Goal: Task Accomplishment & Management: Manage account settings

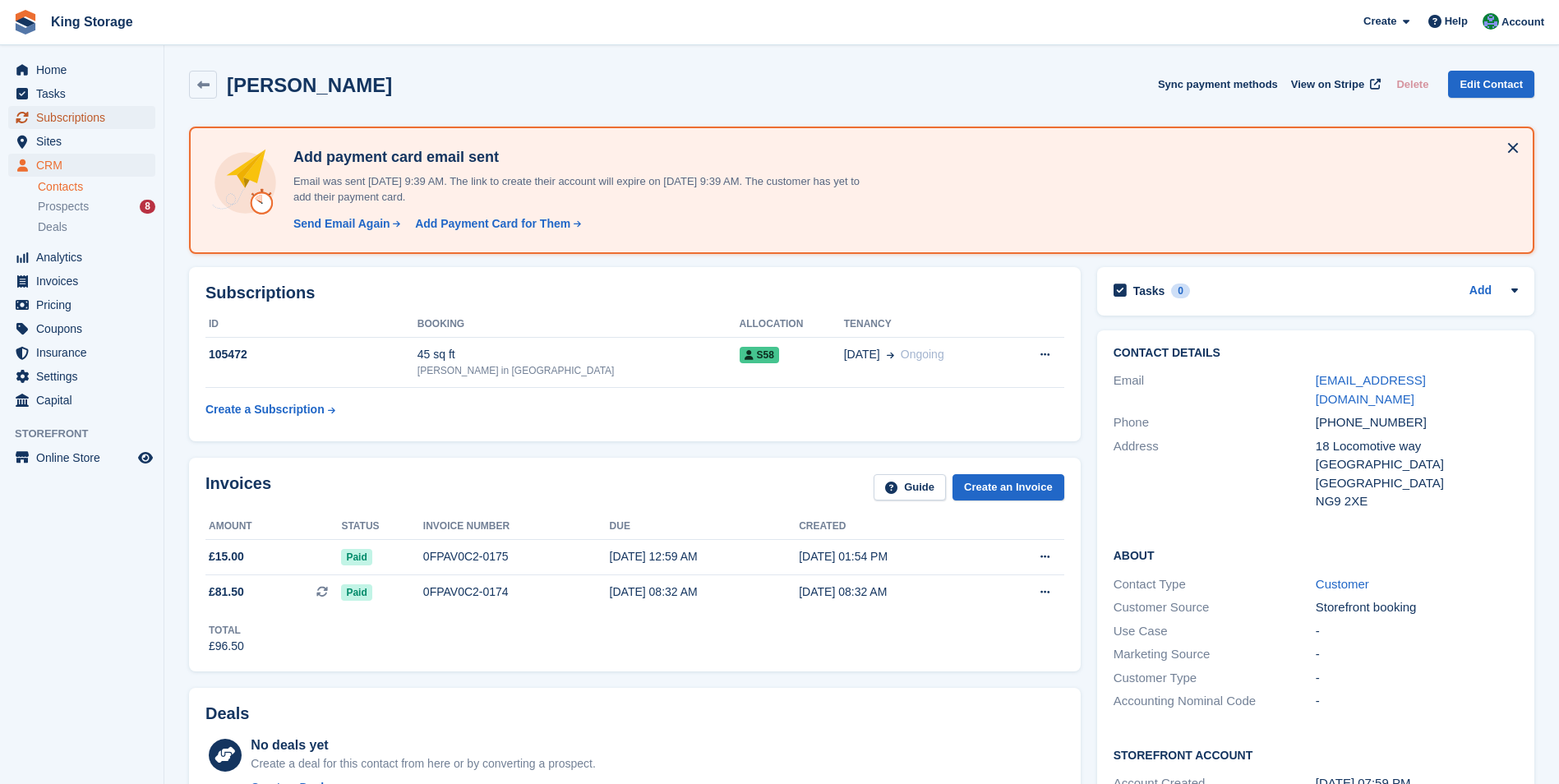
click at [64, 121] on span "Subscriptions" at bounding box center [86, 117] width 98 height 23
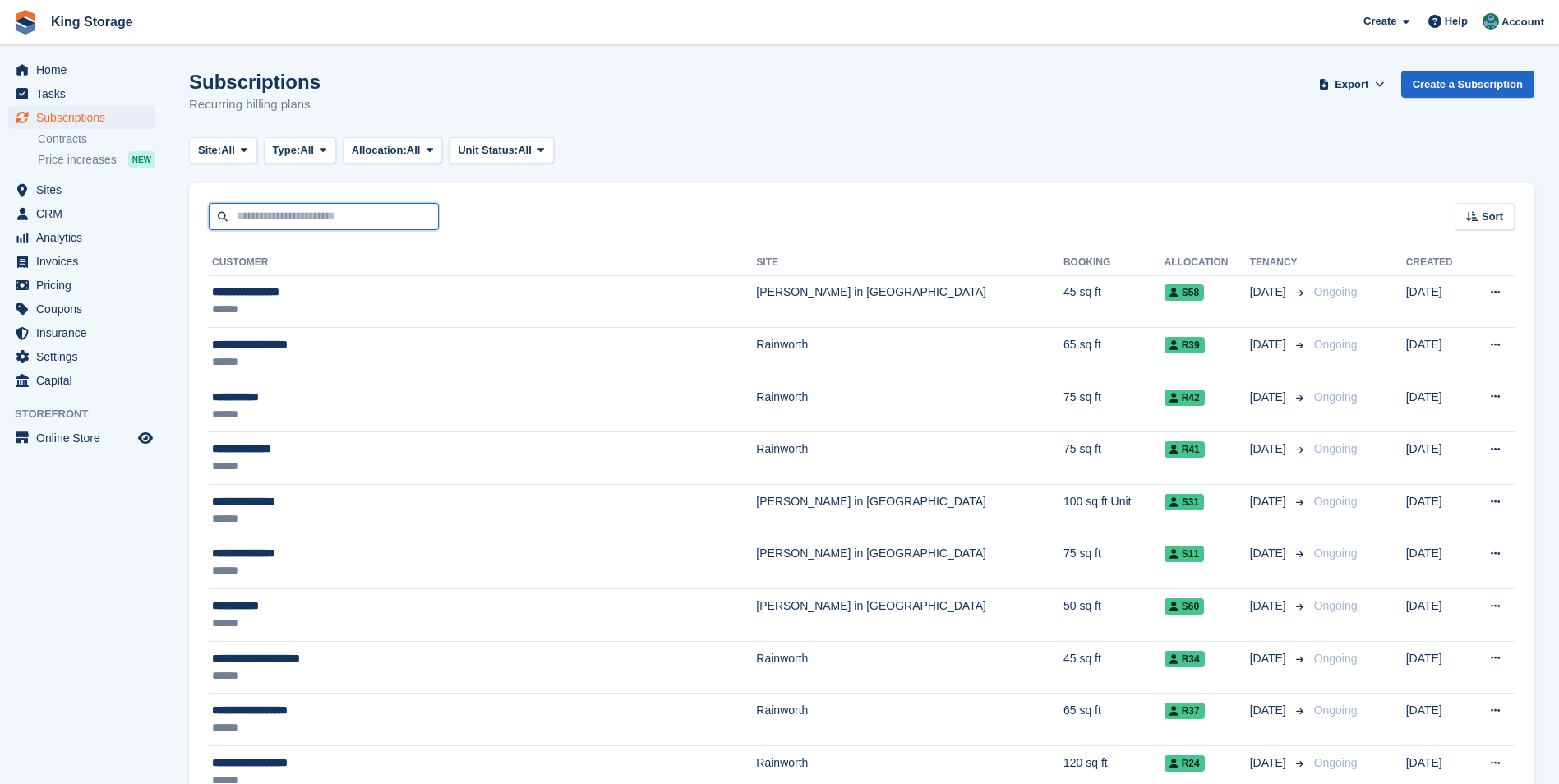
click at [247, 216] on input "text" at bounding box center [324, 216] width 230 height 28
type input "********"
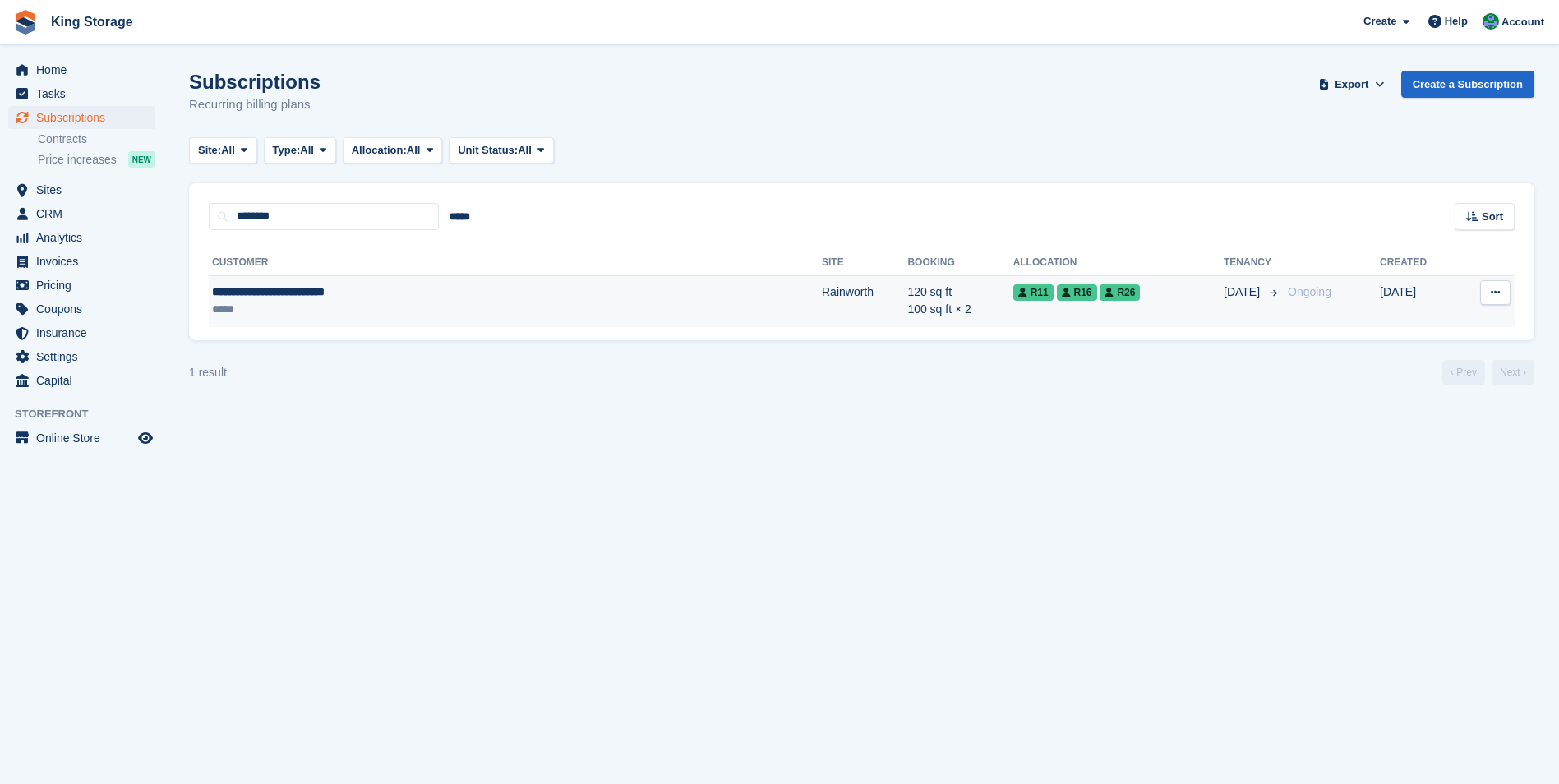
click at [333, 307] on div "*****" at bounding box center [395, 310] width 367 height 18
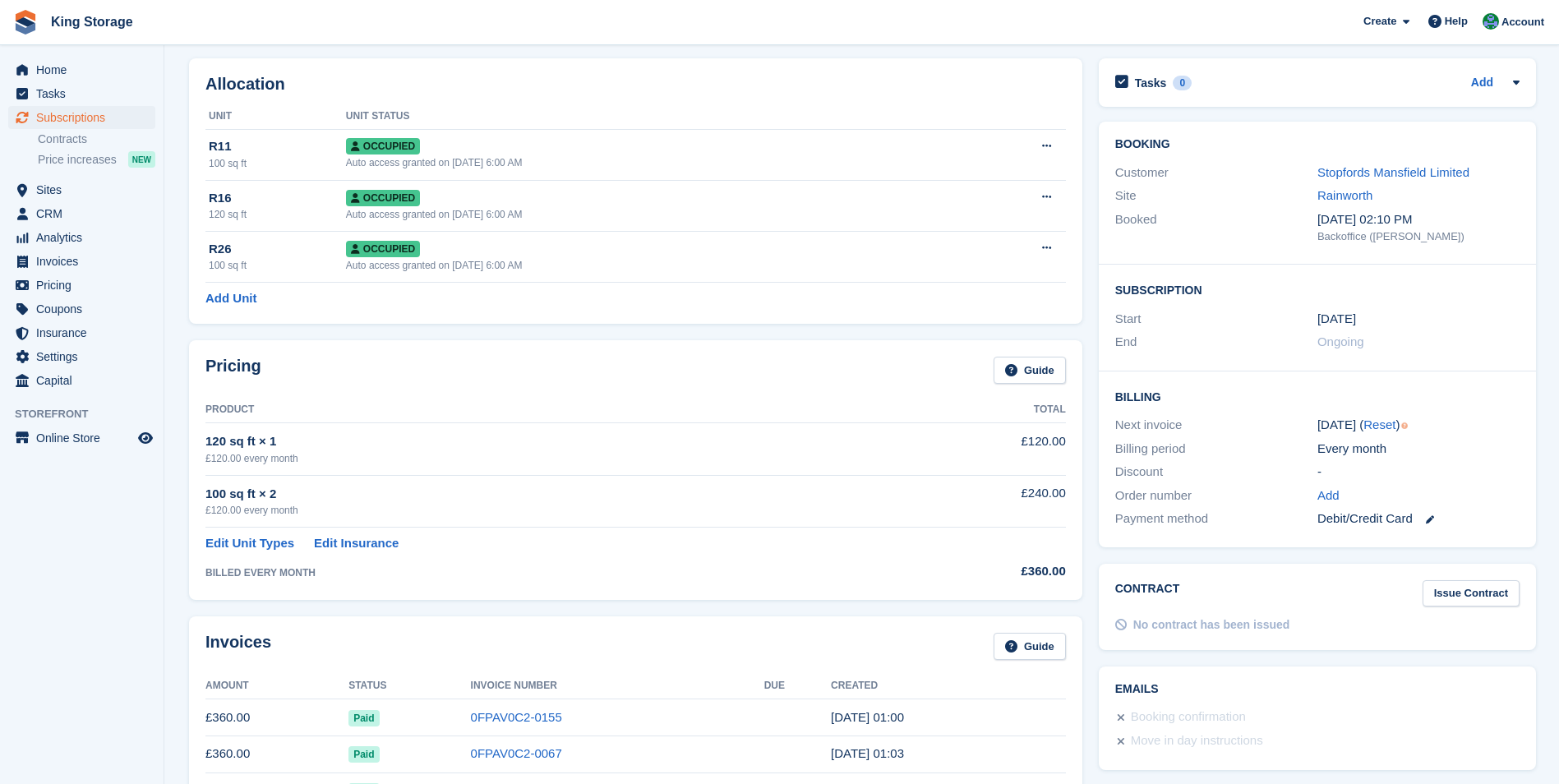
scroll to position [247, 0]
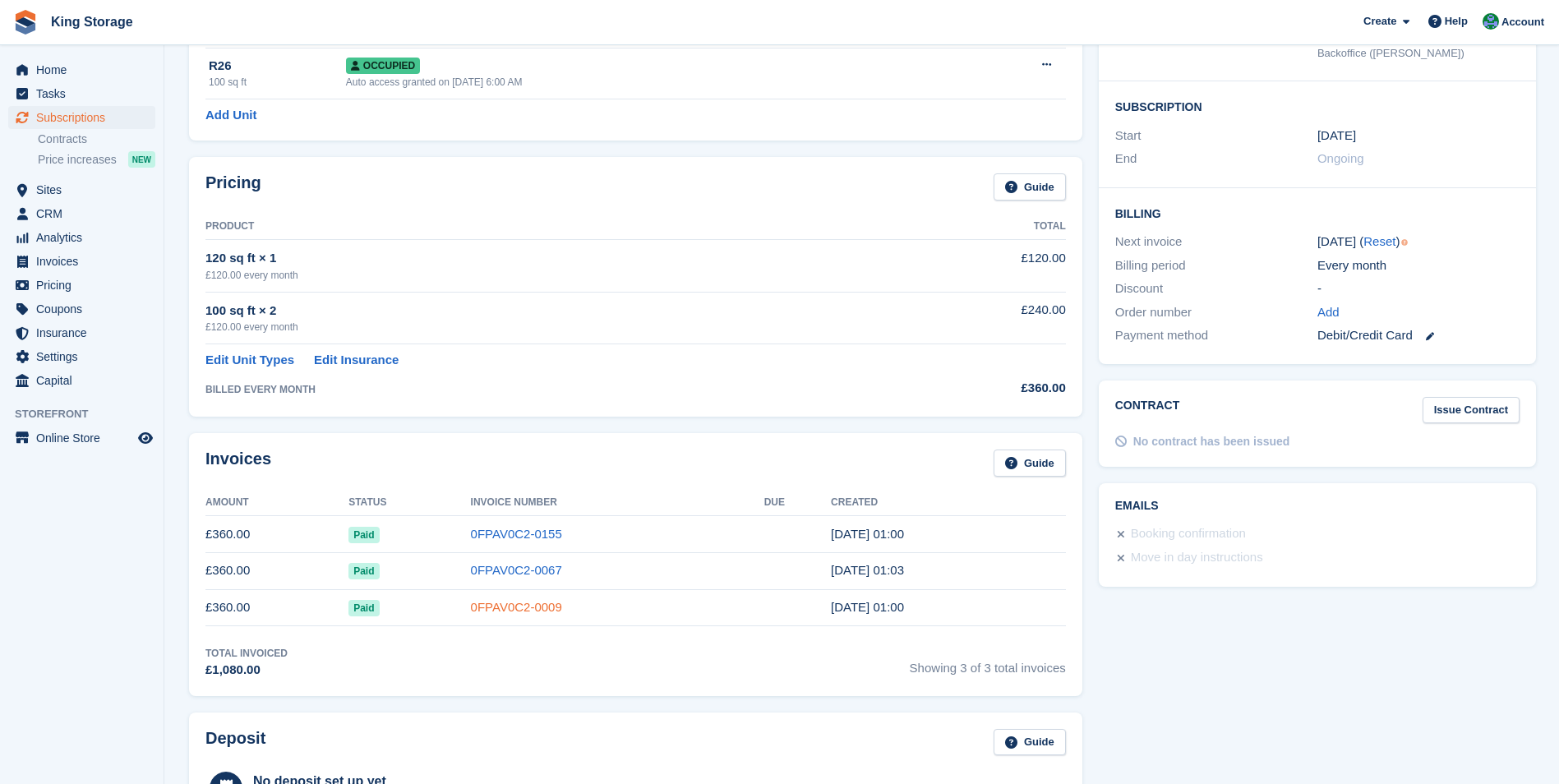
click at [534, 611] on link "0FPAV0C2-0009" at bounding box center [517, 607] width 92 height 14
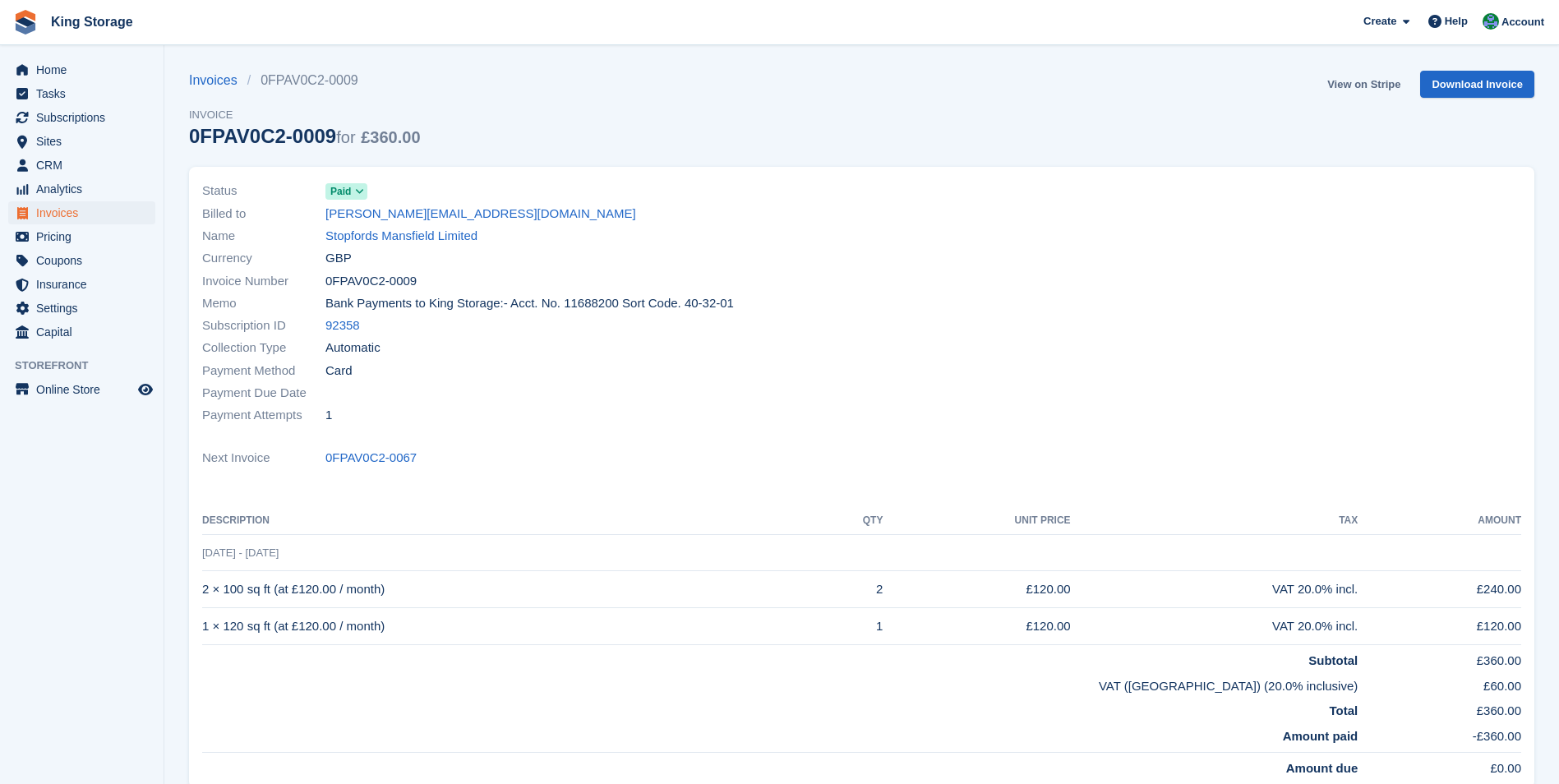
click at [1385, 77] on link "View on Stripe" at bounding box center [1364, 85] width 87 height 28
click at [382, 456] on link "0FPAV0C2-0067" at bounding box center [371, 457] width 92 height 19
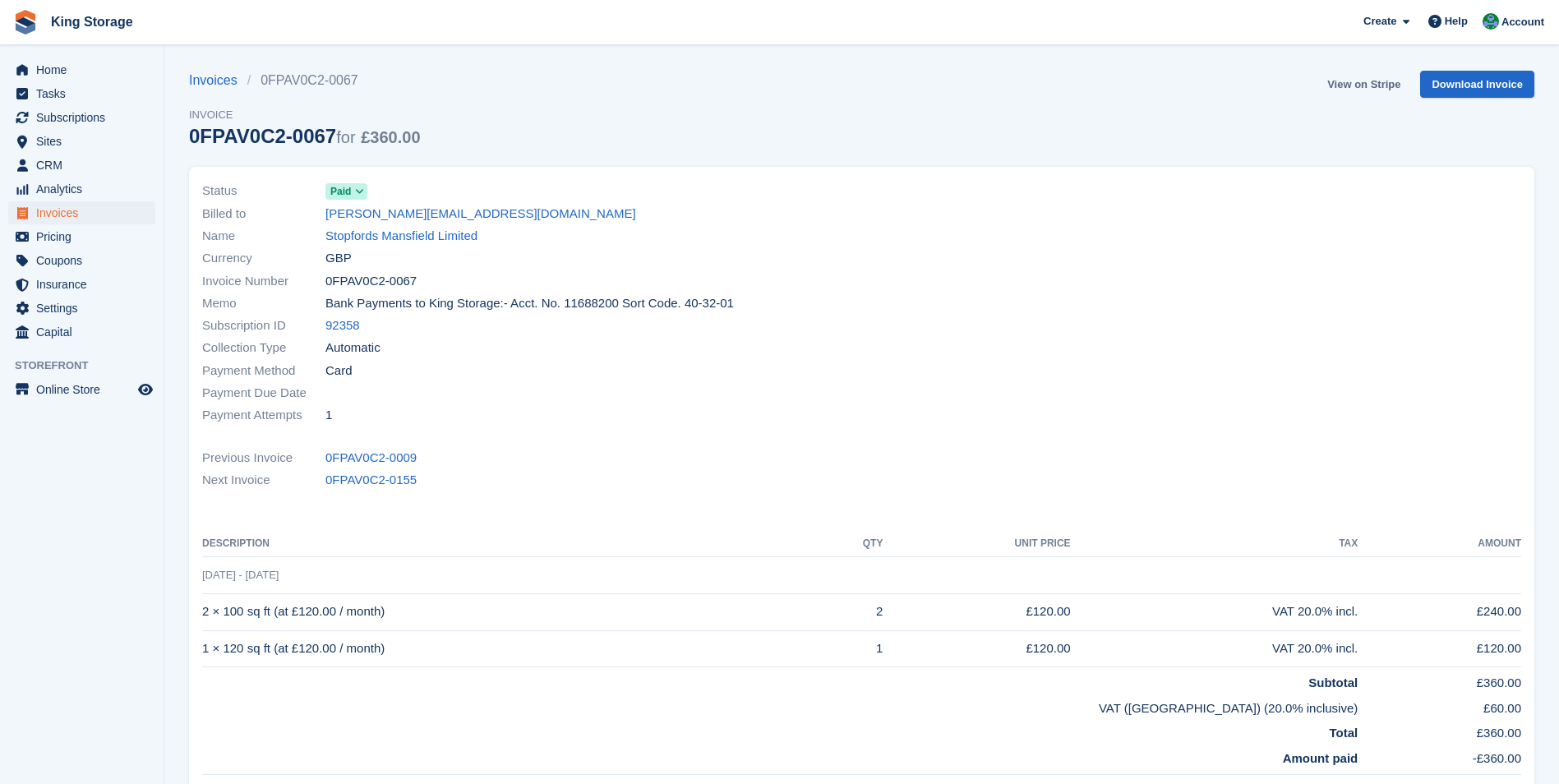
click at [1385, 82] on link "View on Stripe" at bounding box center [1364, 85] width 87 height 28
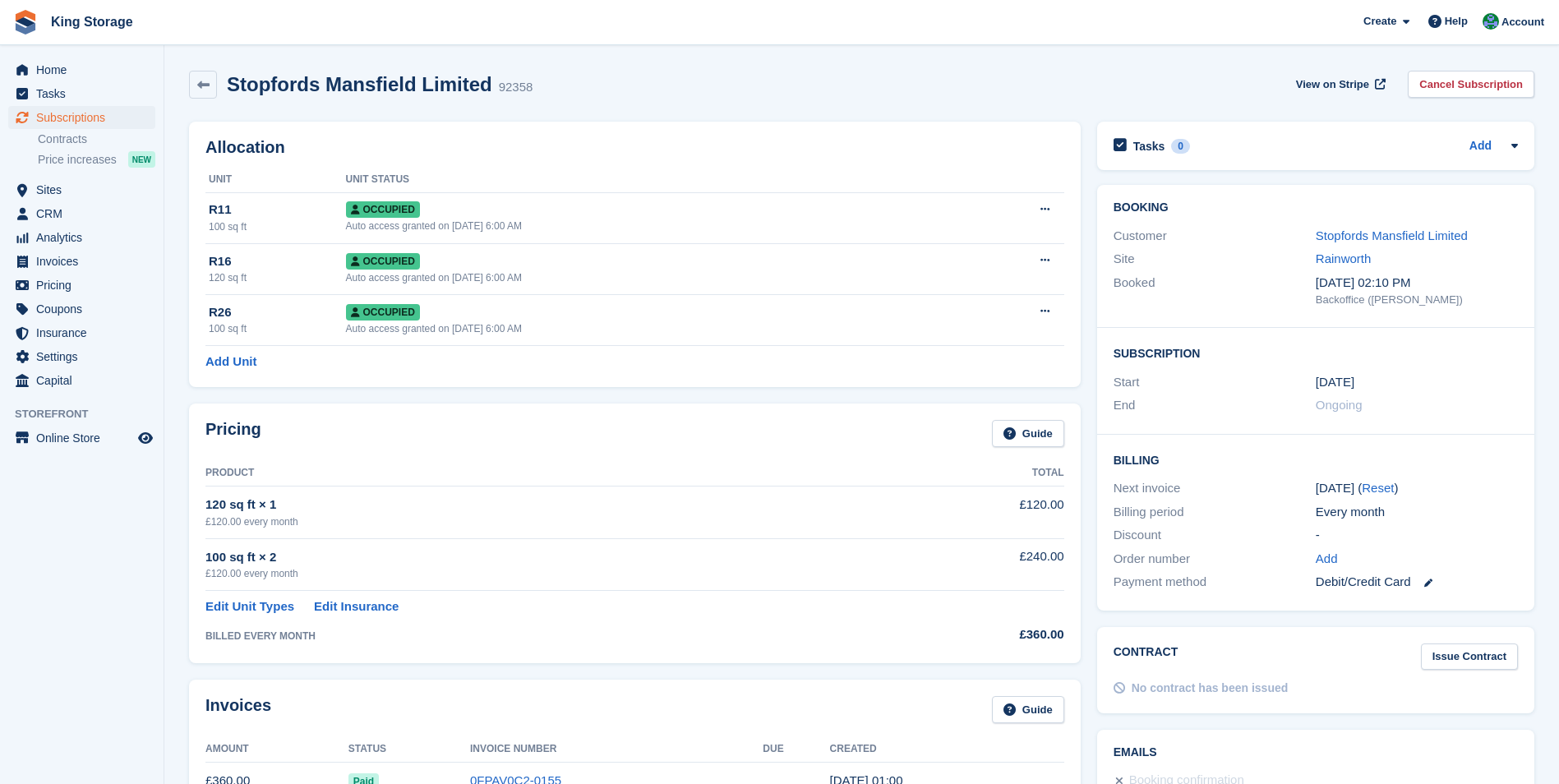
scroll to position [247, 0]
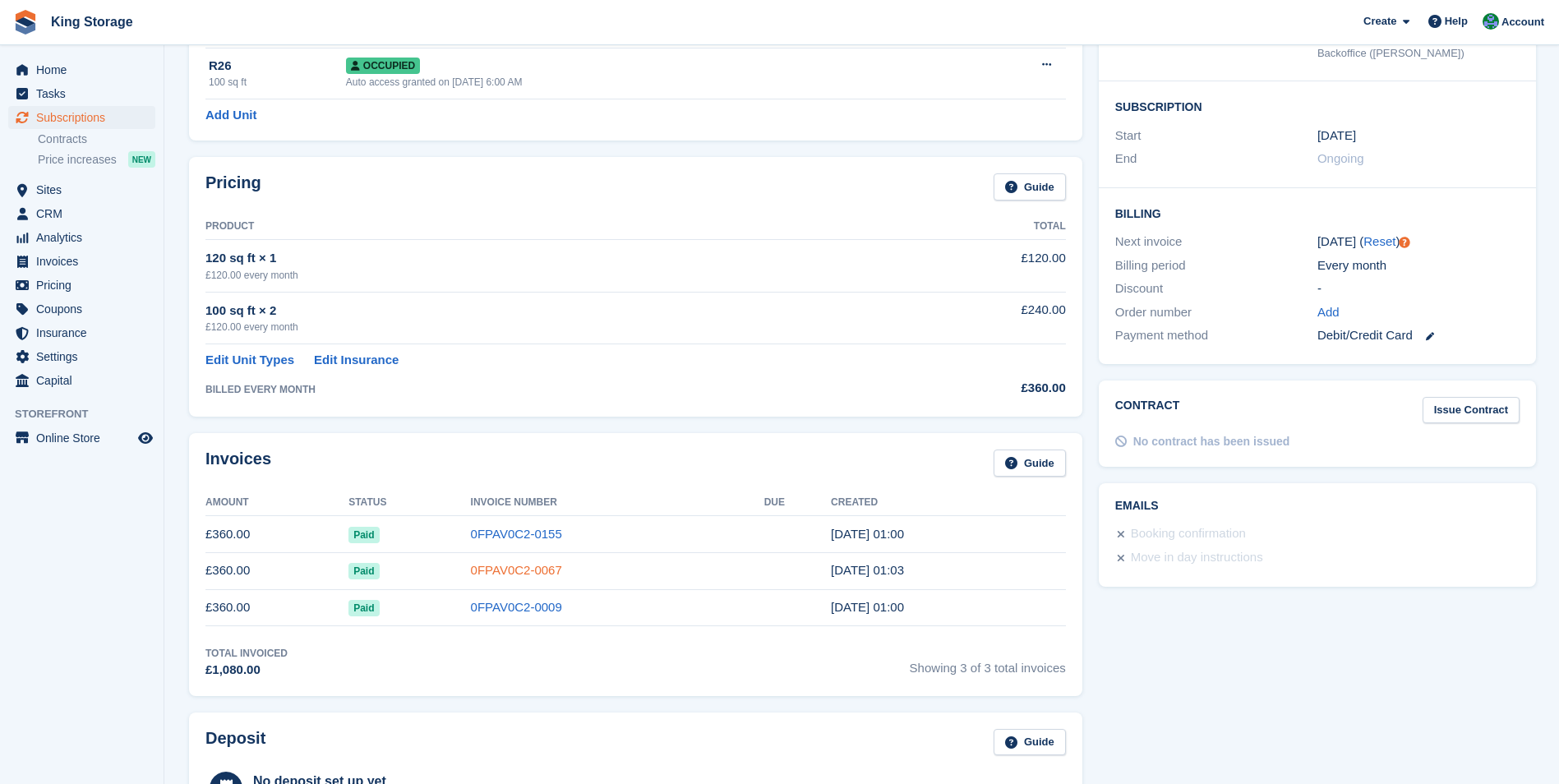
click at [518, 571] on link "0FPAV0C2-0067" at bounding box center [517, 570] width 92 height 14
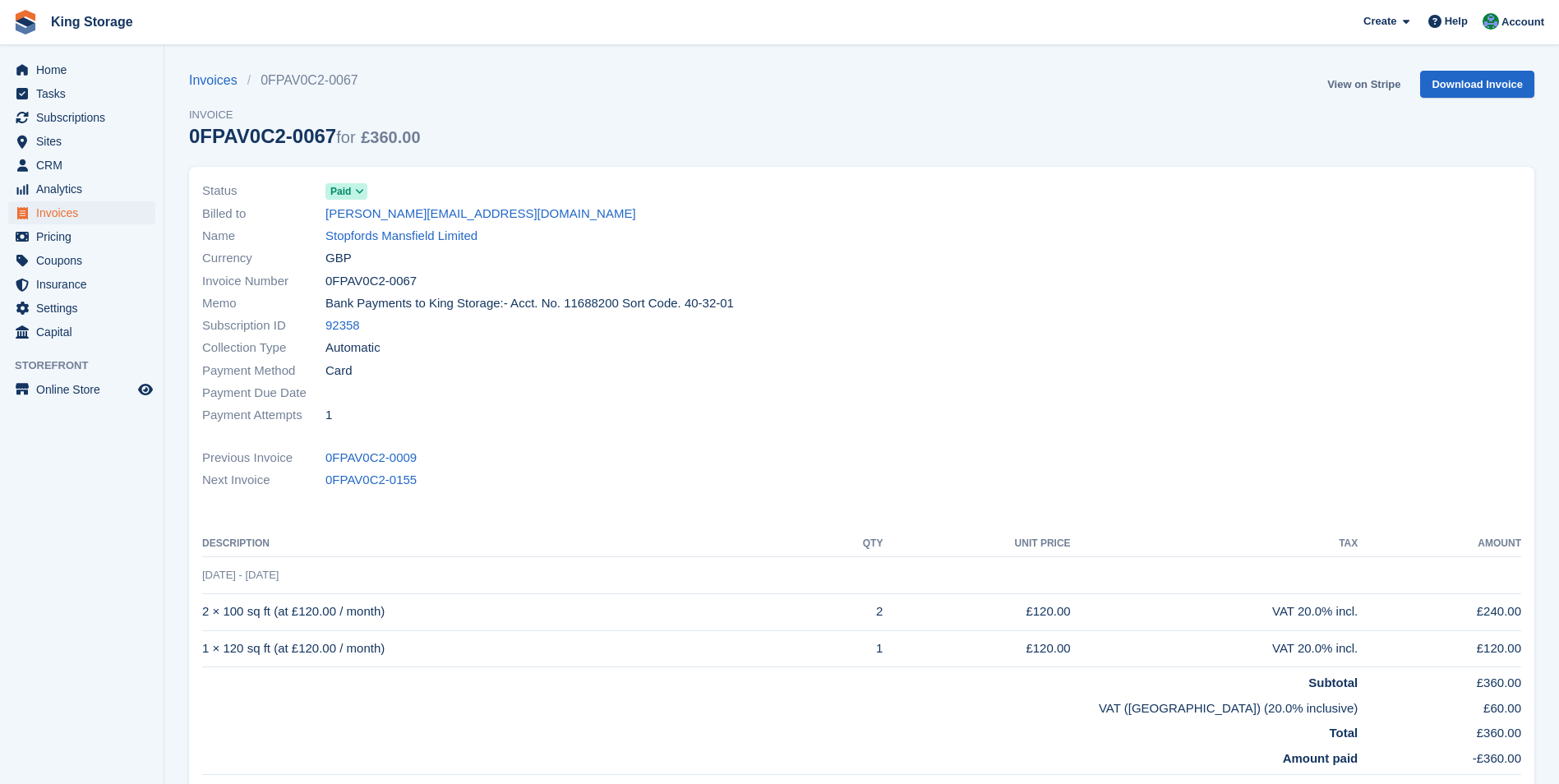
click at [1370, 87] on link "View on Stripe" at bounding box center [1364, 85] width 87 height 28
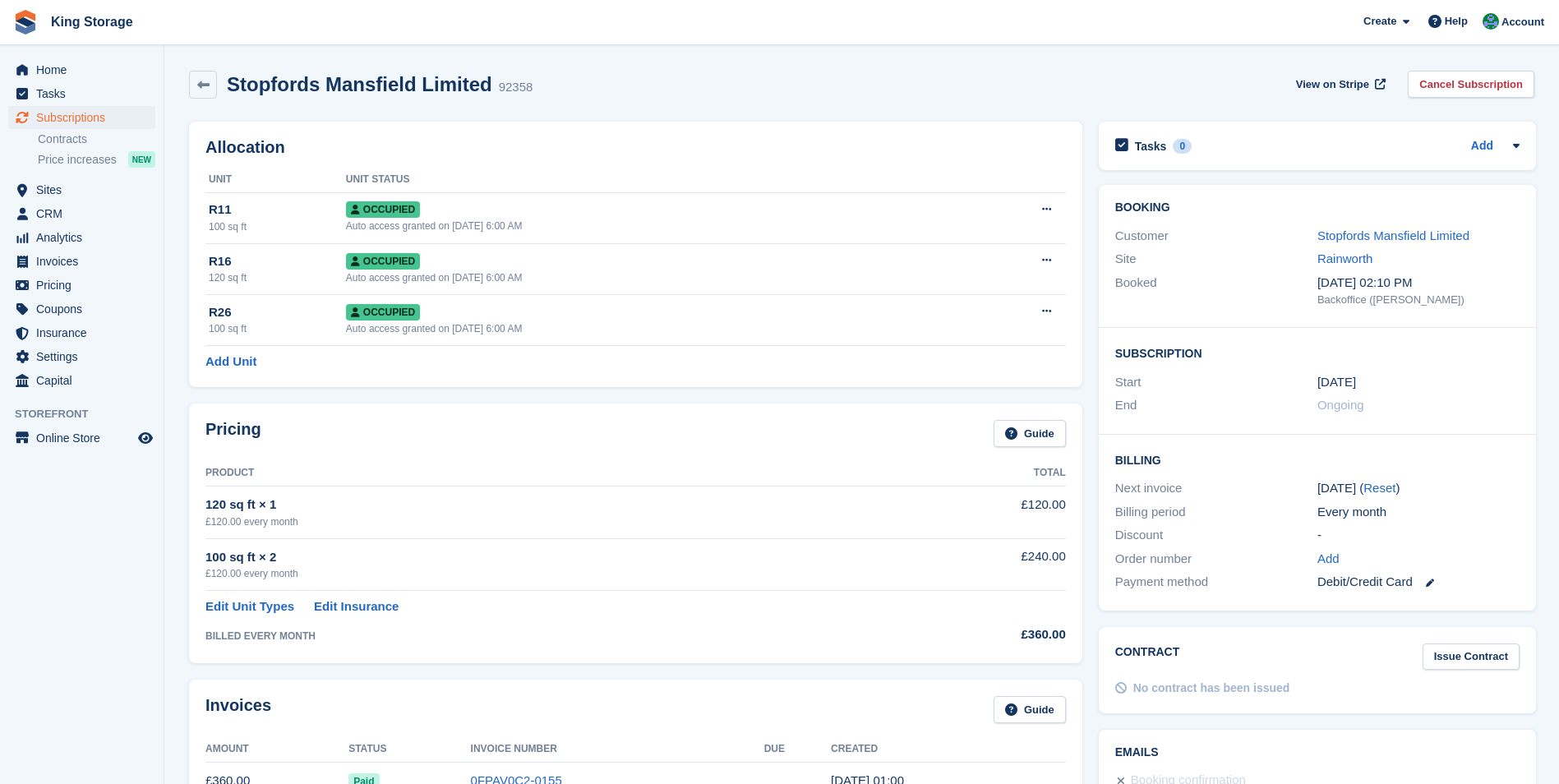
scroll to position [247, 0]
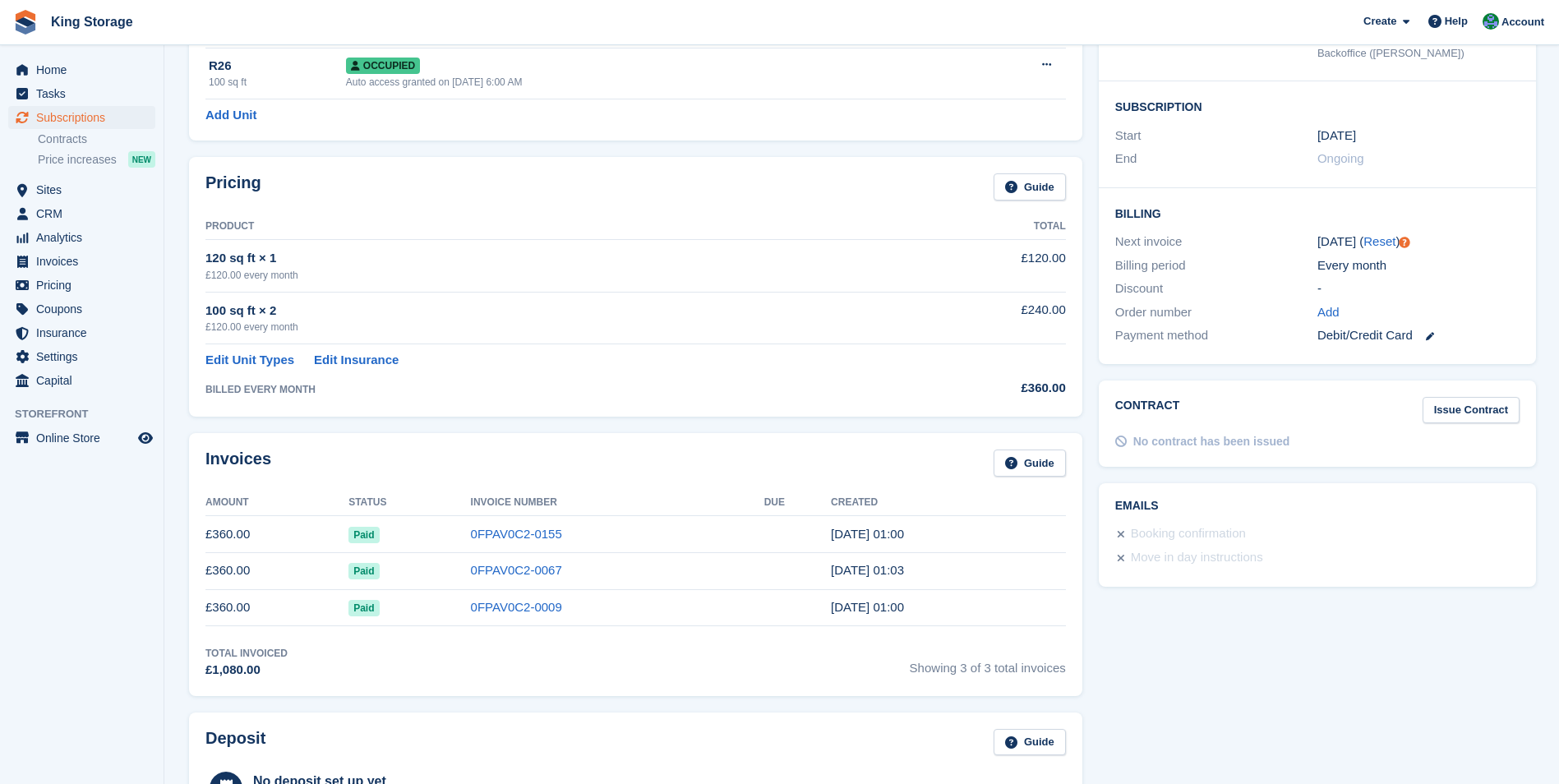
click at [520, 524] on td "0FPAV0C2-0155" at bounding box center [618, 535] width 293 height 37
click at [520, 533] on link "0FPAV0C2-0155" at bounding box center [517, 533] width 92 height 14
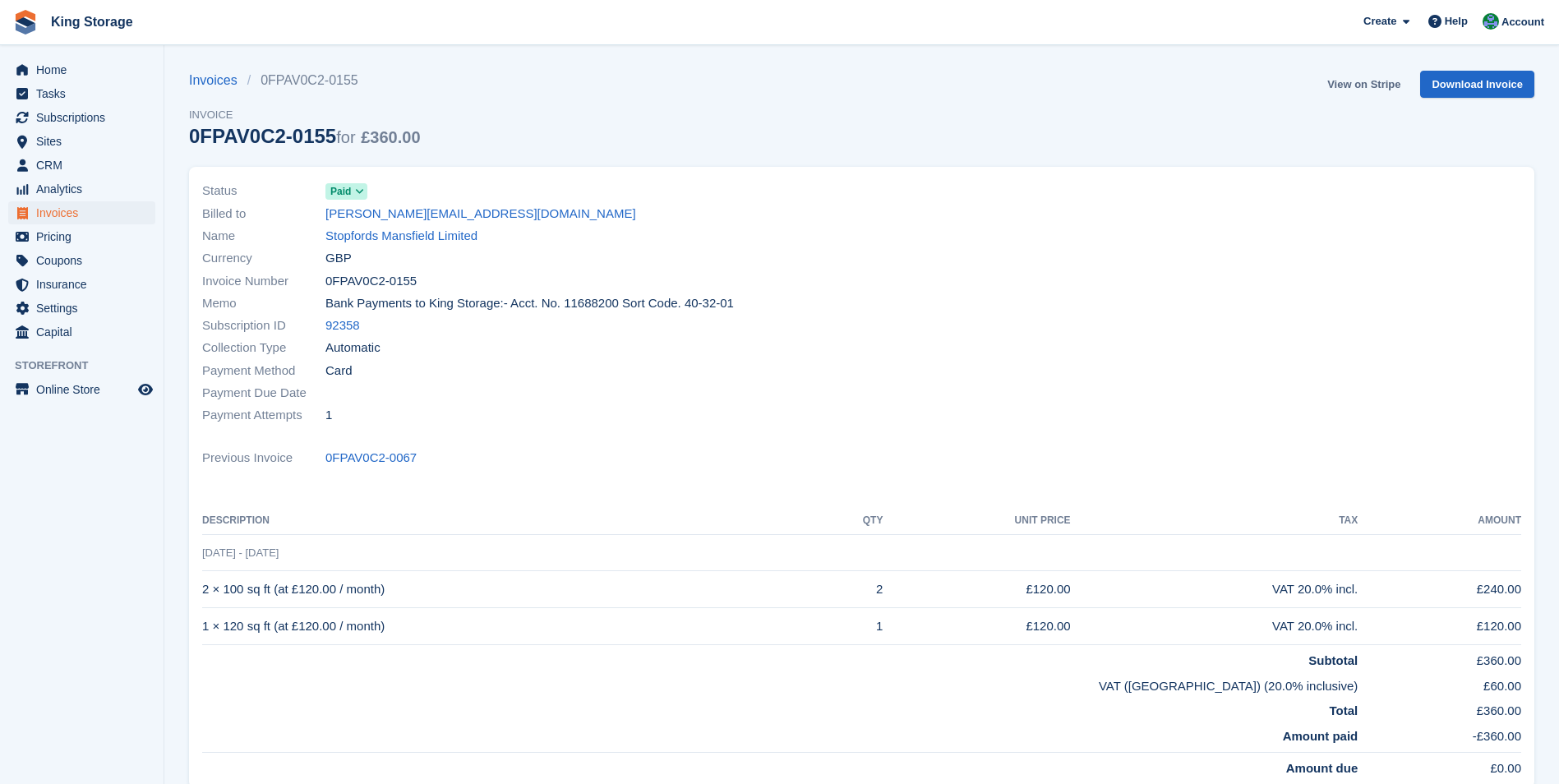
click at [1368, 96] on link "View on Stripe" at bounding box center [1364, 85] width 87 height 28
drag, startPoint x: 0, startPoint y: 4, endPoint x: 631, endPoint y: 117, distance: 641.0
click at [631, 117] on div "Invoices 0FPAV0C2-0155 Invoice 0FPAV0C2-0155 for £360.00 View on Stripe Downloa…" at bounding box center [861, 119] width 1345 height 96
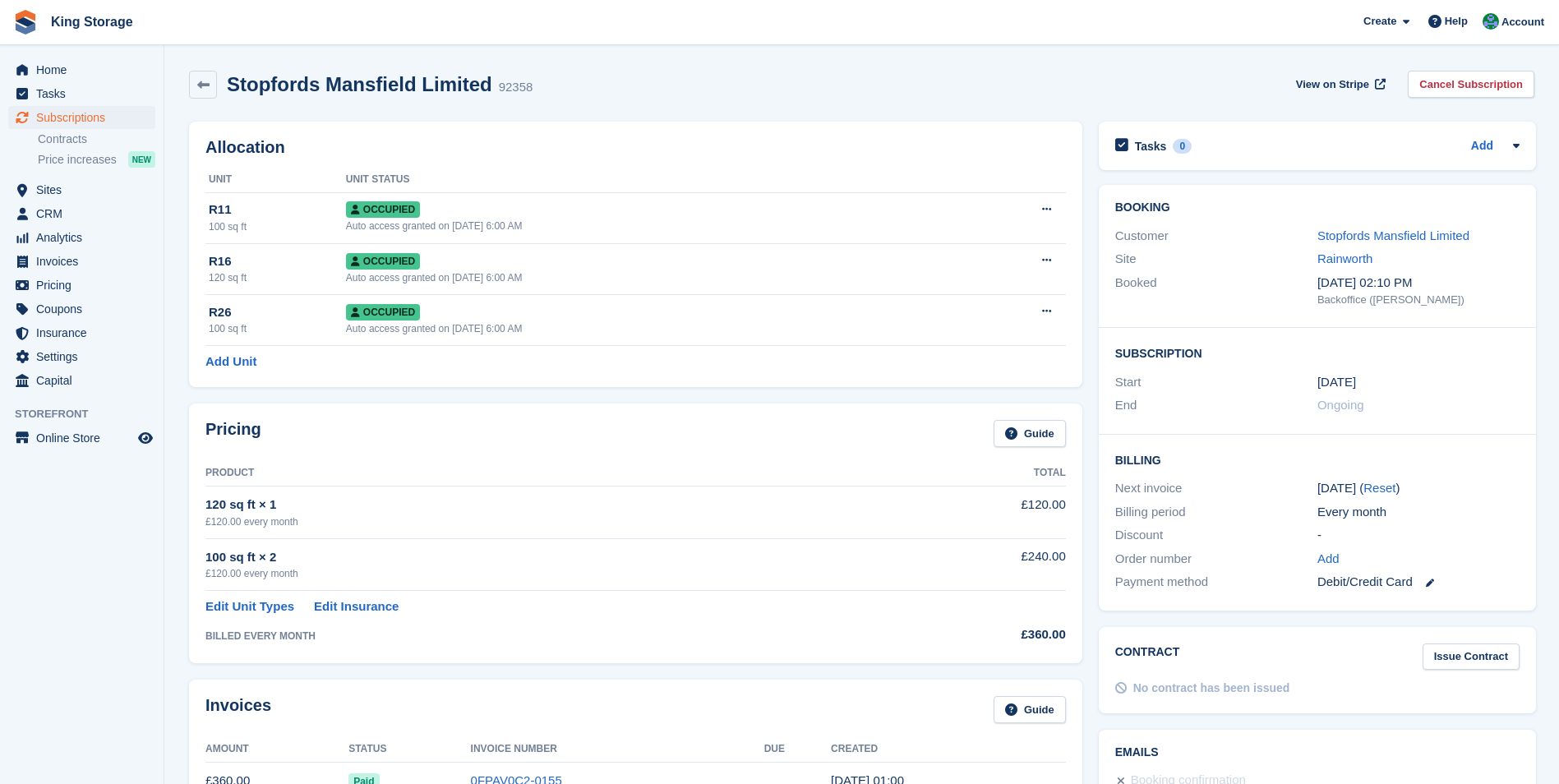
scroll to position [247, 0]
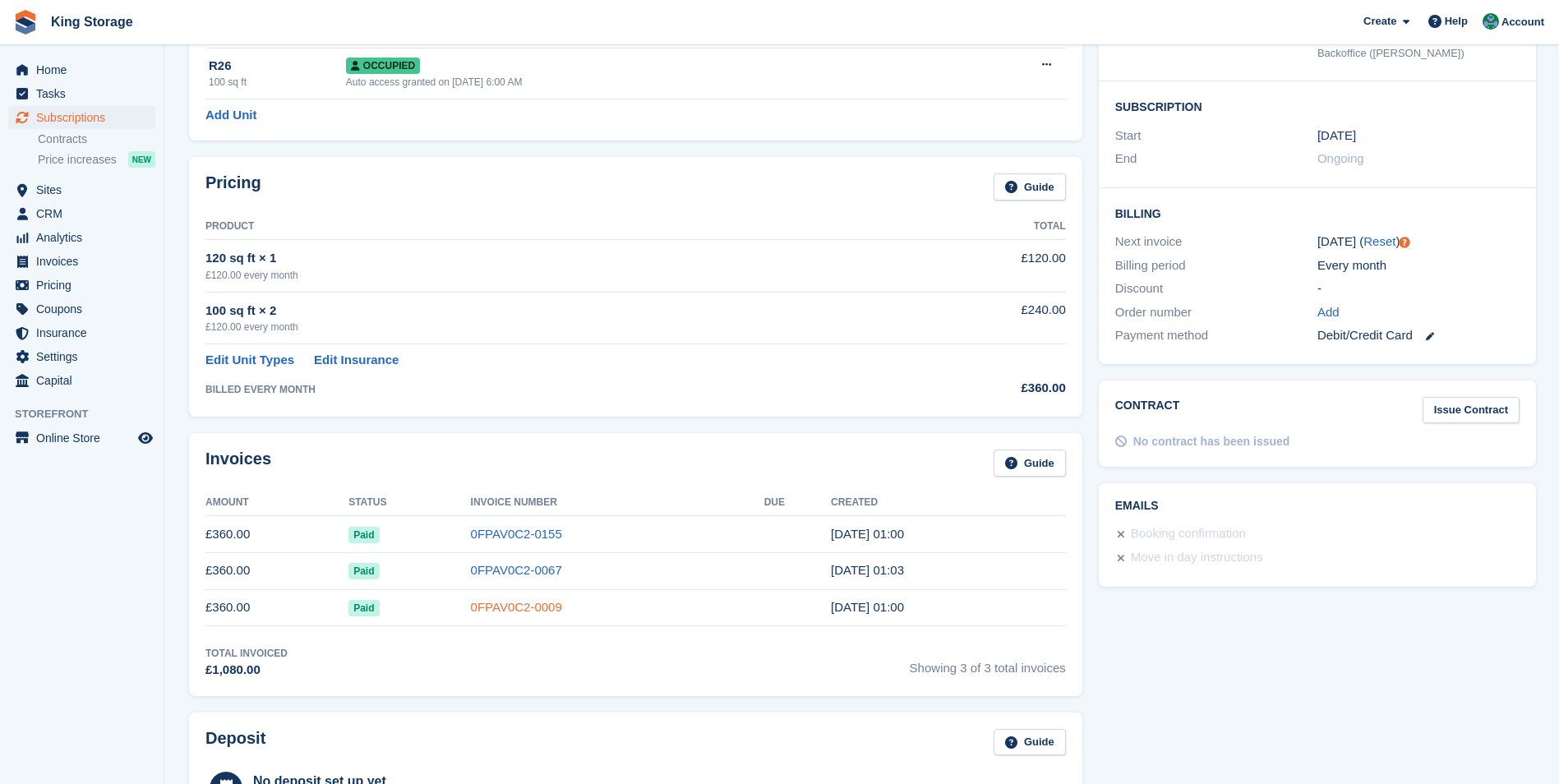
click at [529, 610] on link "0FPAV0C2-0009" at bounding box center [517, 607] width 92 height 14
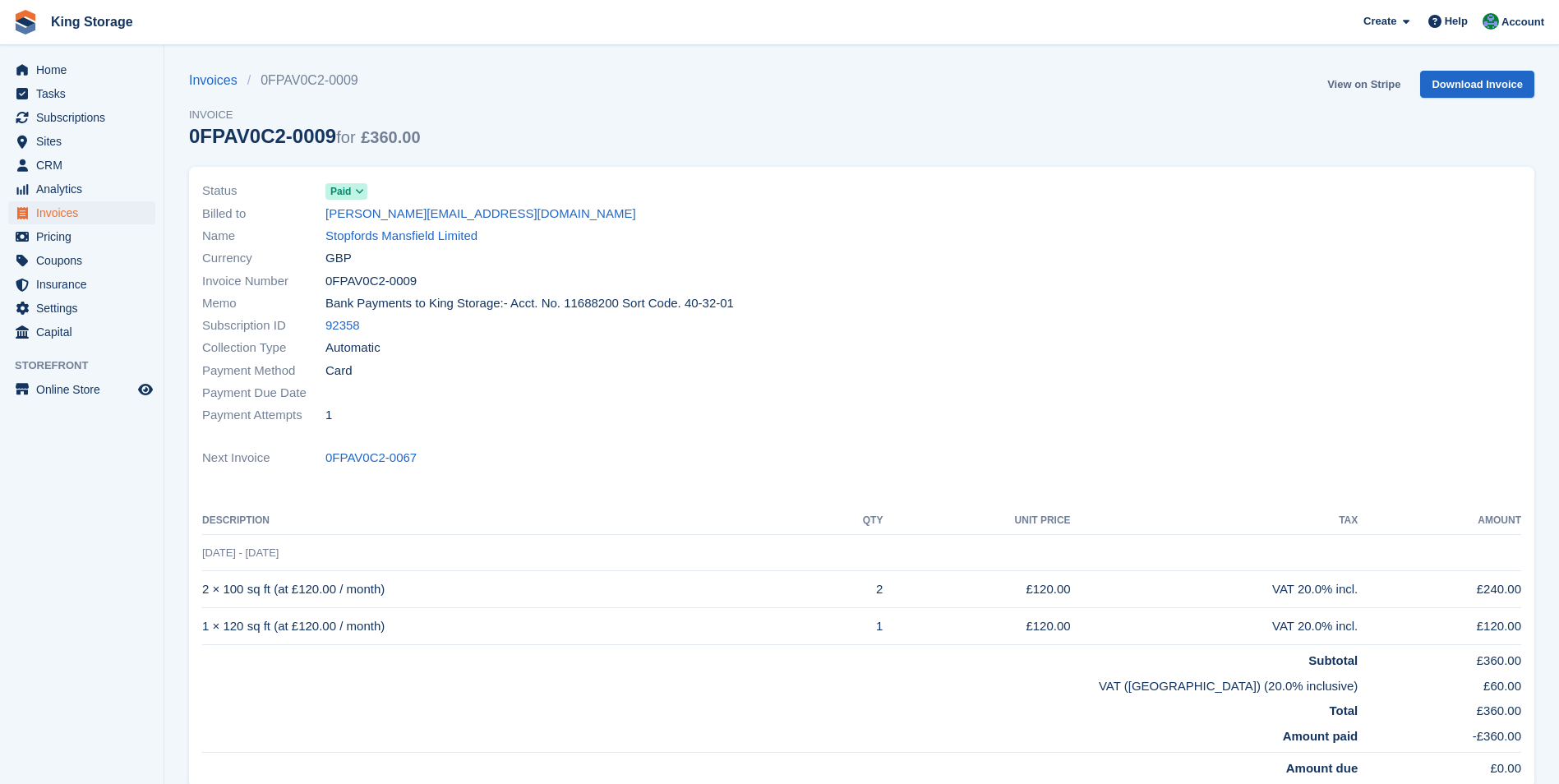
click at [1380, 87] on link "View on Stripe" at bounding box center [1364, 85] width 87 height 28
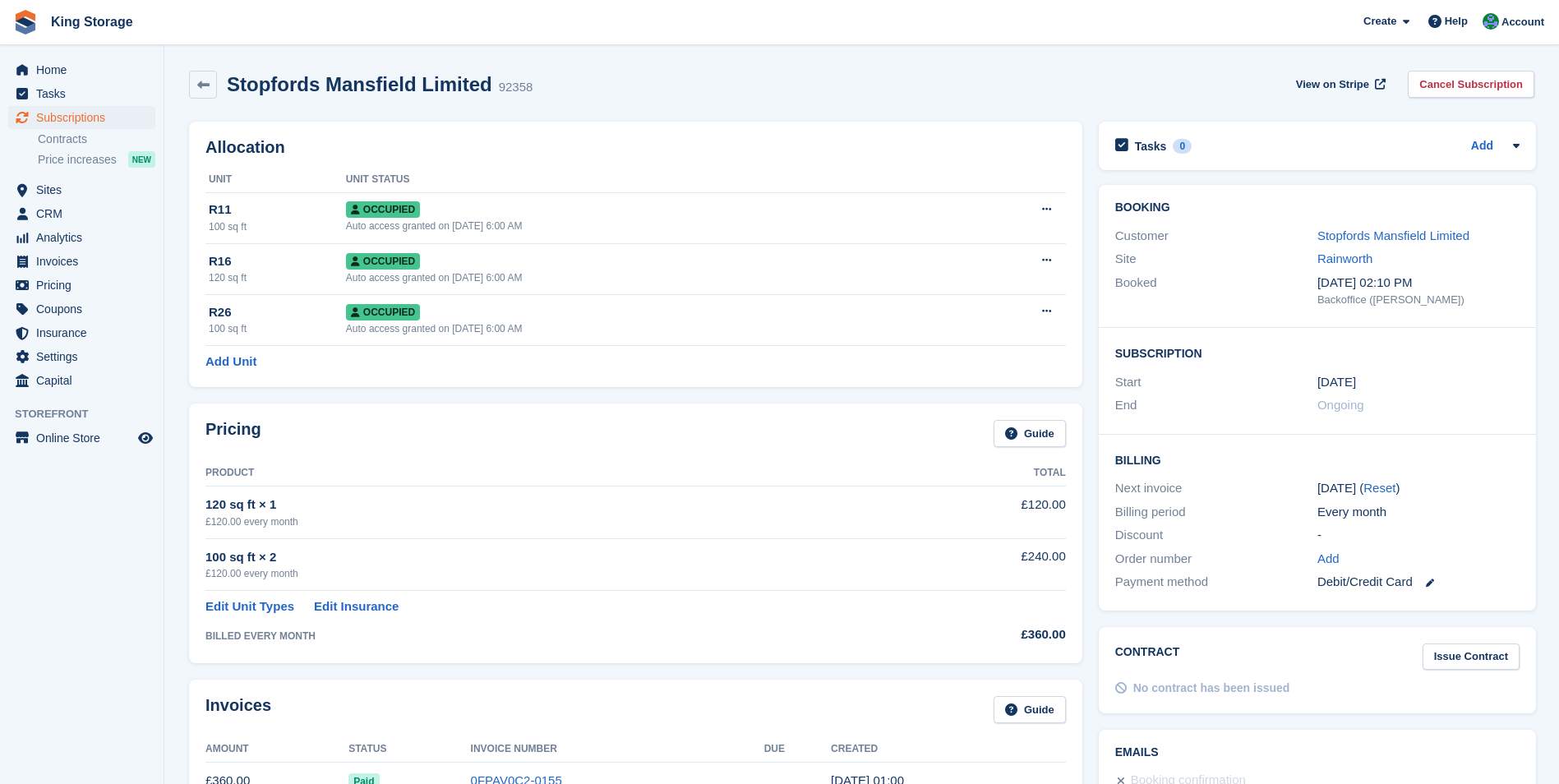
scroll to position [247, 0]
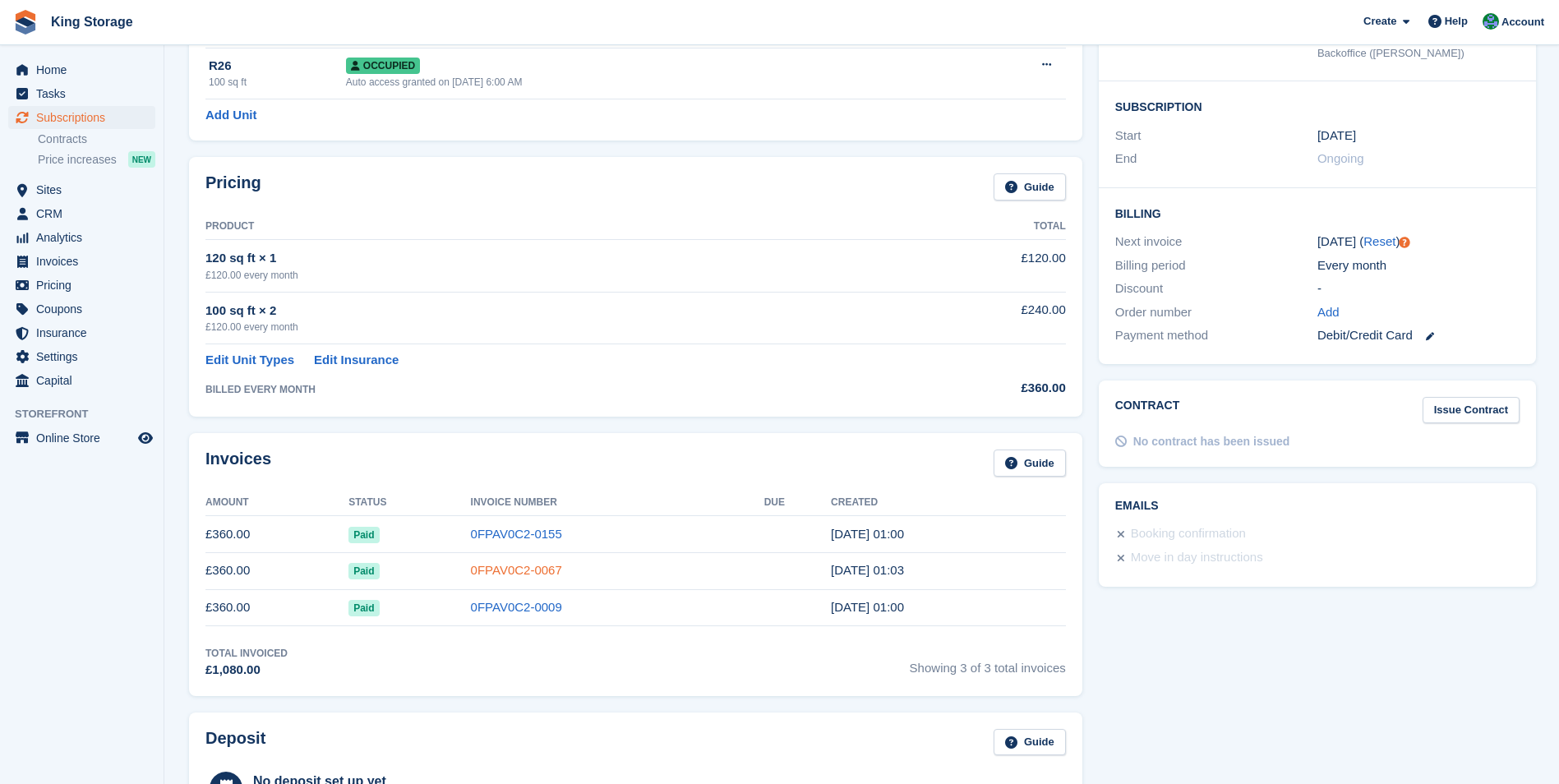
click at [531, 574] on link "0FPAV0C2-0067" at bounding box center [517, 570] width 92 height 14
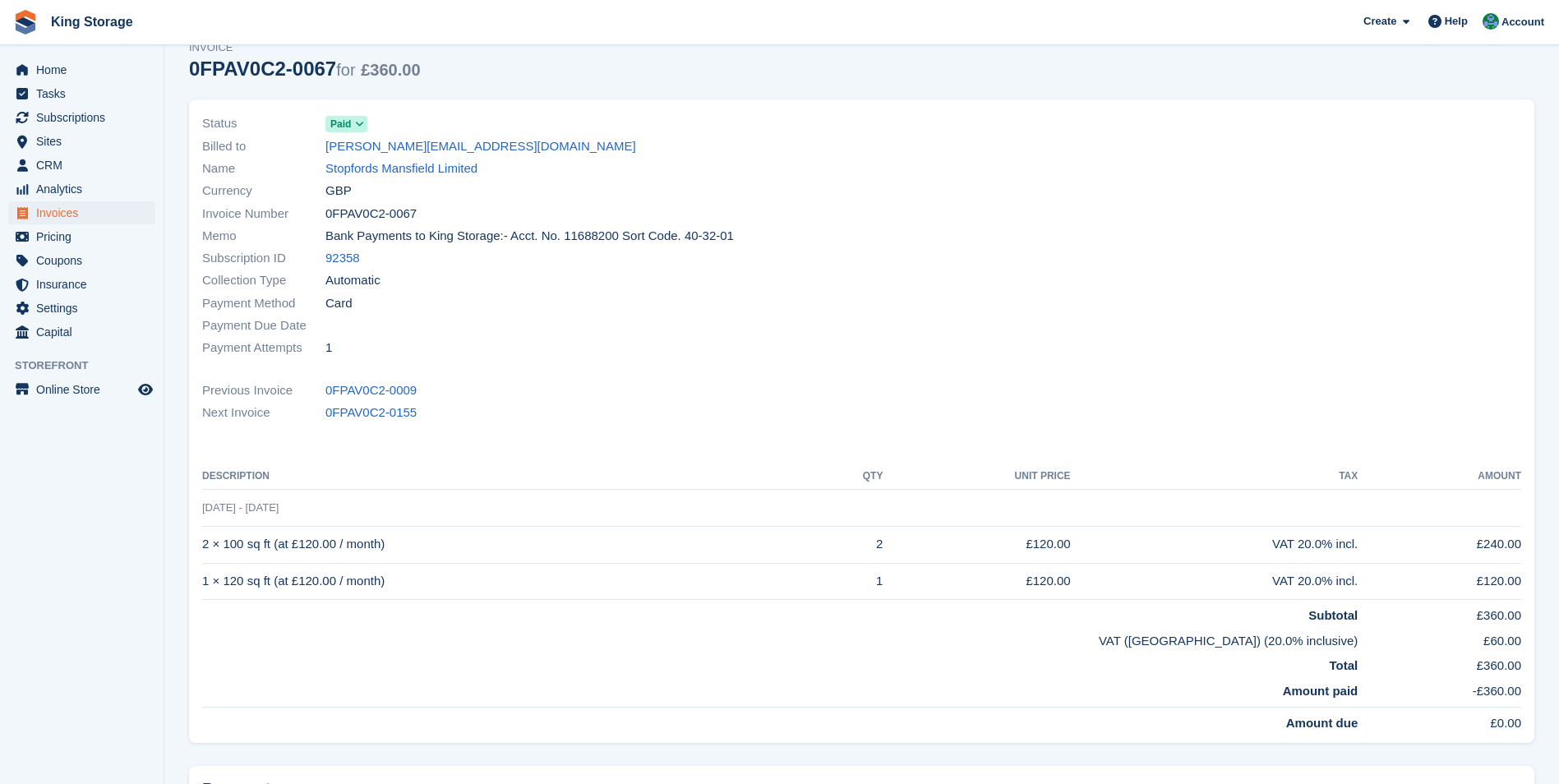
scroll to position [9, 0]
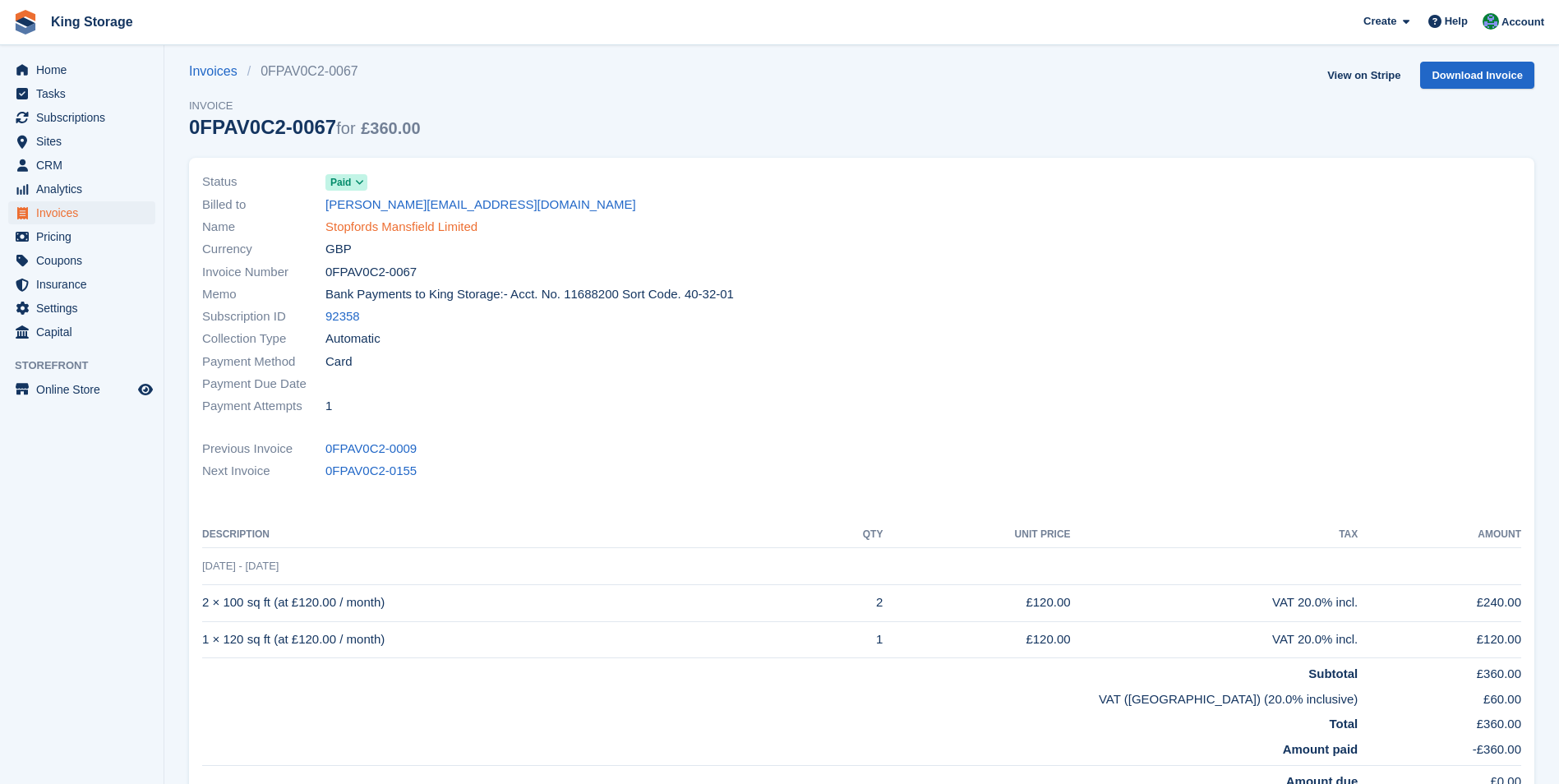
click at [390, 227] on link "Stopfords Mansfield Limited" at bounding box center [402, 226] width 153 height 19
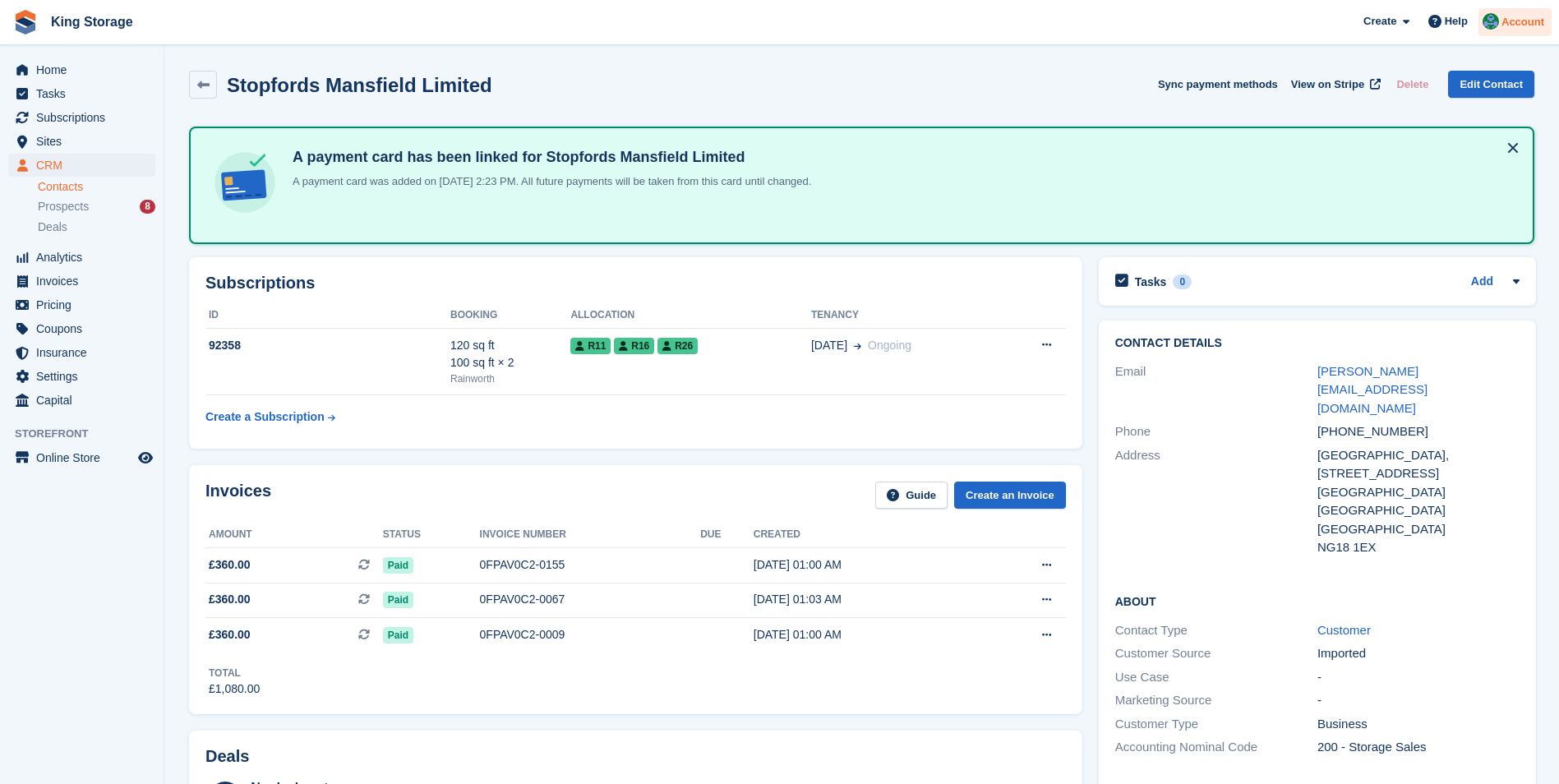
click at [1525, 31] on div "Account" at bounding box center [1516, 22] width 73 height 29
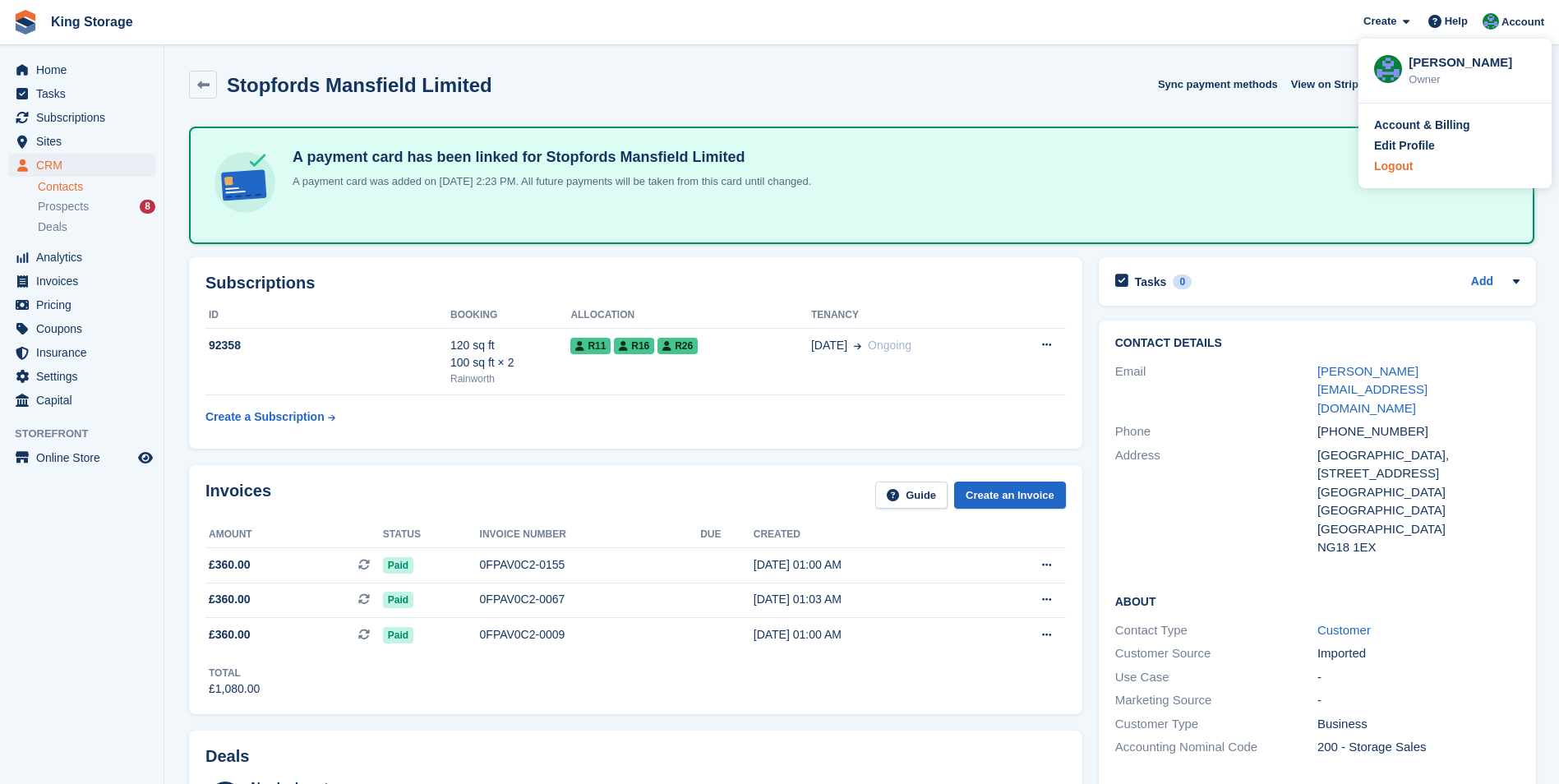
click at [1407, 167] on div "Logout" at bounding box center [1394, 166] width 38 height 18
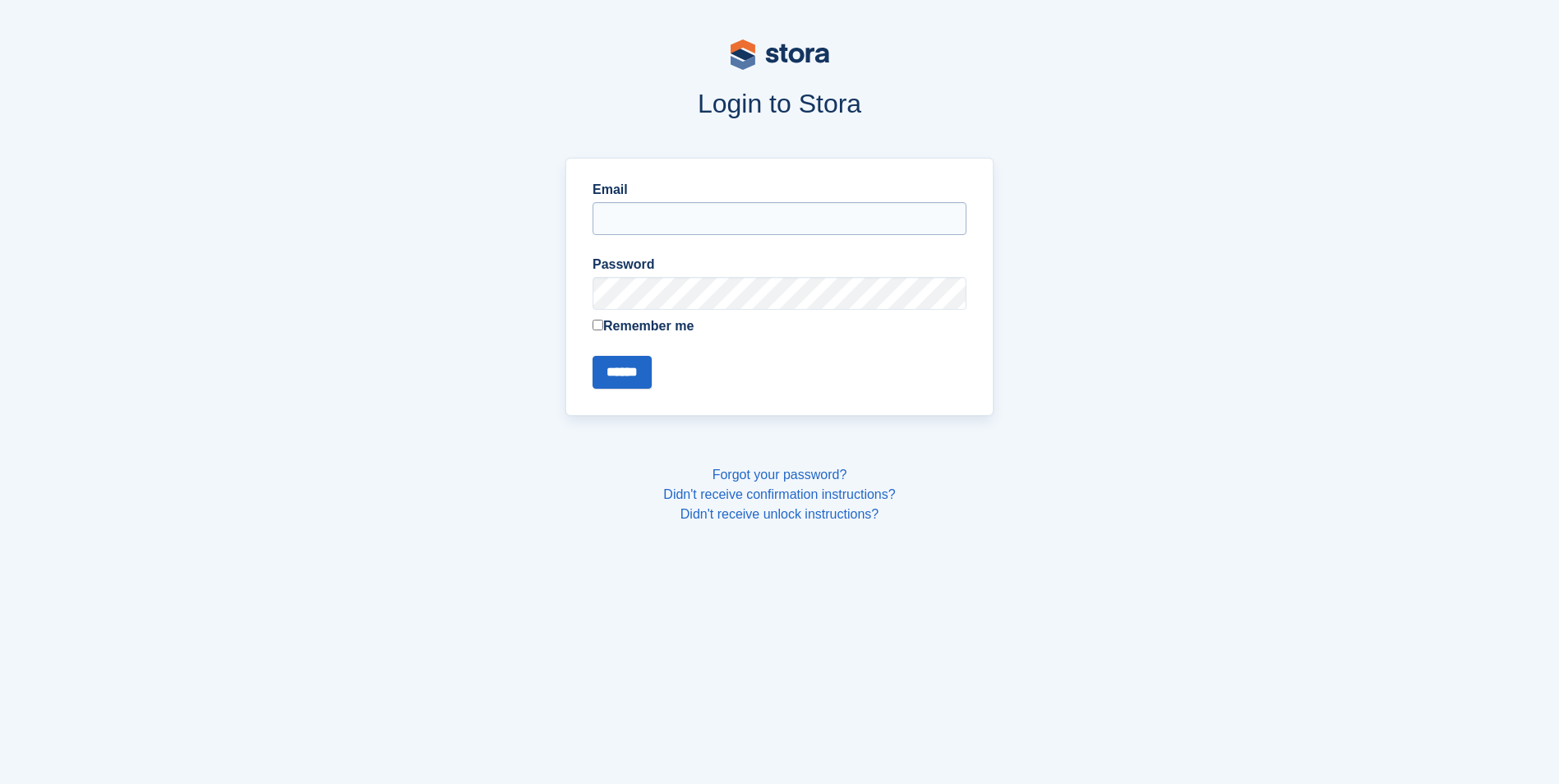
type input "**********"
drag, startPoint x: 686, startPoint y: 221, endPoint x: 693, endPoint y: 227, distance: 9.2
click at [686, 221] on input "**********" at bounding box center [780, 217] width 374 height 32
click at [639, 380] on input "******" at bounding box center [622, 372] width 59 height 32
